Goal: Communication & Community: Ask a question

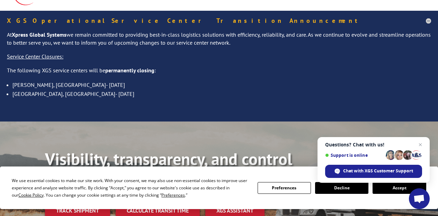
scroll to position [104, 0]
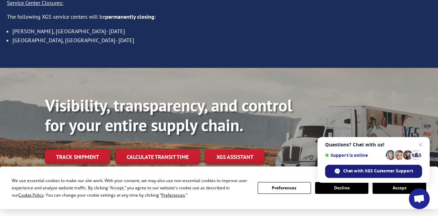
click at [345, 169] on span "Chat with XGS Customer Support" at bounding box center [378, 171] width 70 height 6
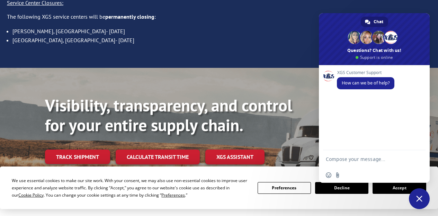
click at [343, 111] on div "XGS Customer Support How can we be of help?" at bounding box center [374, 107] width 111 height 85
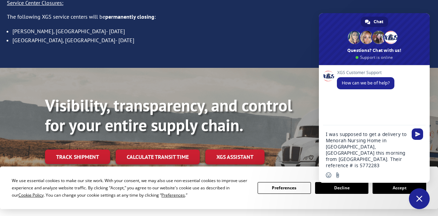
type textarea "I was supposed to get a delivery to Menorah Nursing Home in [GEOGRAPHIC_DATA], …"
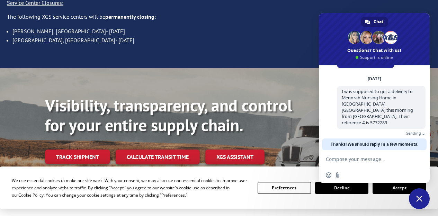
scroll to position [13, 0]
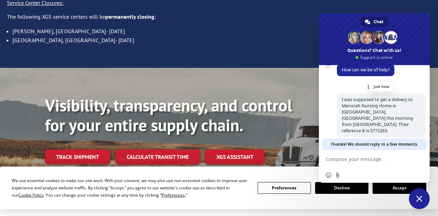
click at [370, 120] on span "I was supposed to get a delivery to Menorah Nursing Home in [GEOGRAPHIC_DATA], …" at bounding box center [377, 115] width 71 height 37
click at [366, 123] on span "I was supposed to get a delivery to Menorah Nursing Home in [GEOGRAPHIC_DATA], …" at bounding box center [381, 115] width 89 height 43
click at [348, 161] on textarea "Compose your message..." at bounding box center [367, 158] width 83 height 17
type textarea "Please advise ETA."
click at [418, 159] on span "Send" at bounding box center [417, 159] width 5 height 5
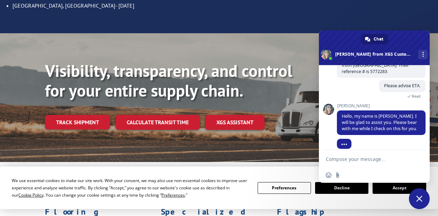
scroll to position [98, 0]
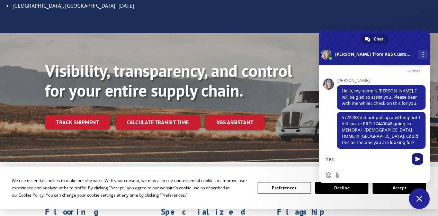
type textarea "Yes."
click at [417, 158] on span "Send" at bounding box center [417, 159] width 5 height 5
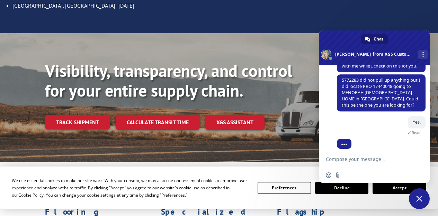
scroll to position [176, 0]
